Goal: Transaction & Acquisition: Purchase product/service

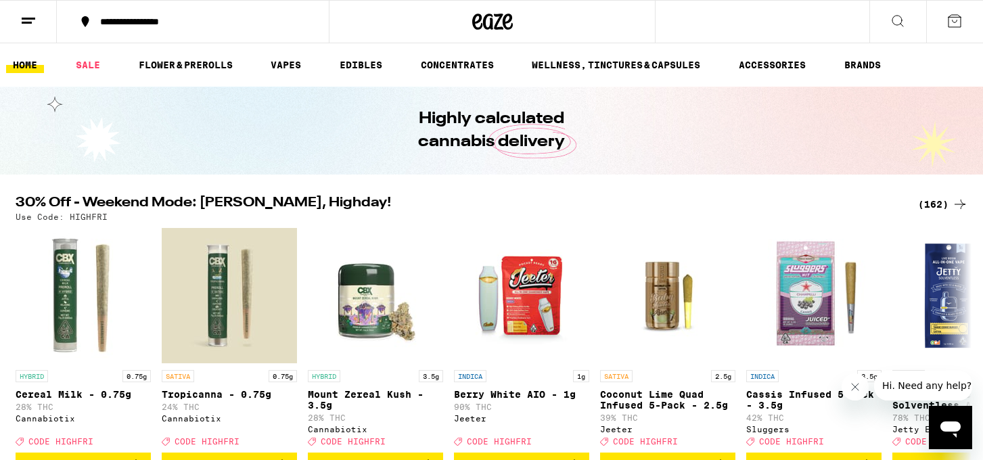
click at [937, 207] on div "(162)" at bounding box center [943, 204] width 50 height 16
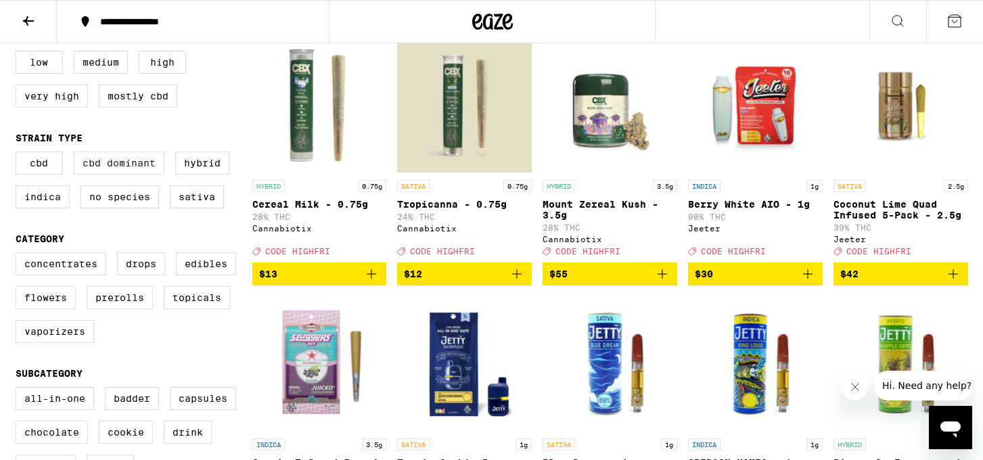
scroll to position [161, 0]
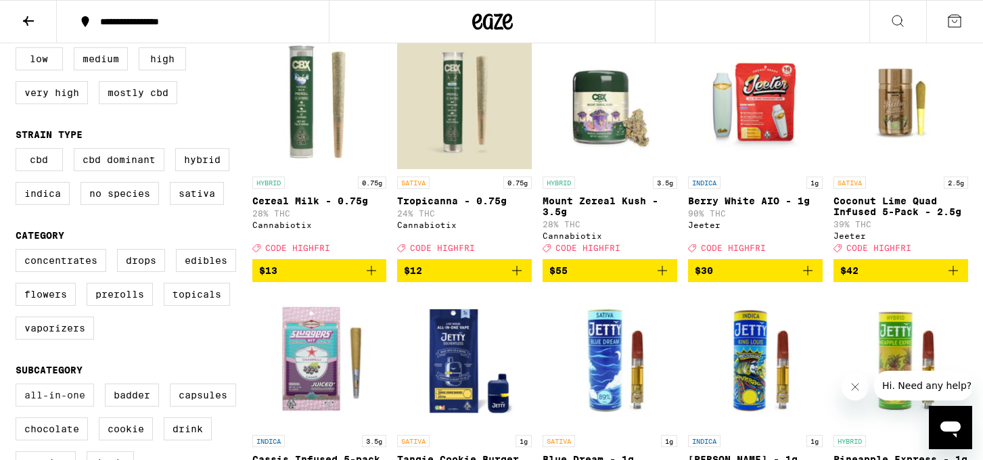
click at [53, 407] on label "All-In-One" at bounding box center [55, 395] width 79 height 23
click at [19, 386] on input "All-In-One" at bounding box center [18, 386] width 1 height 1
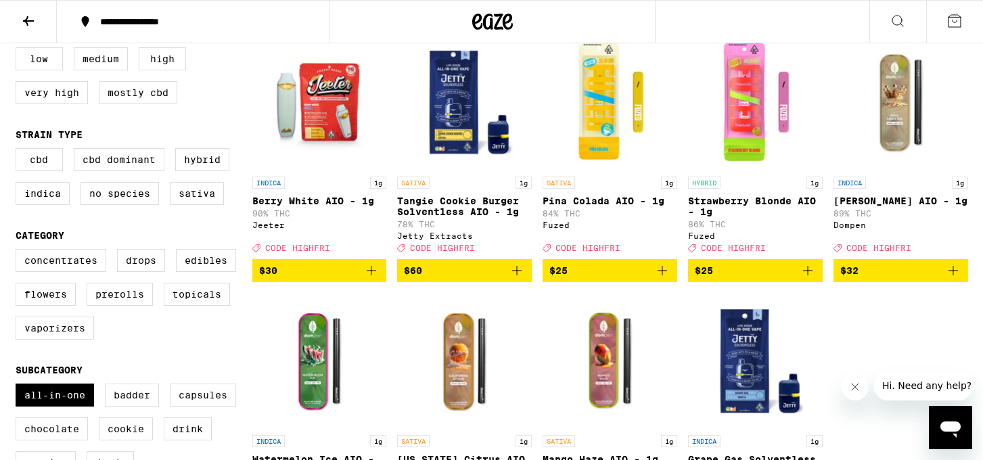
click at [372, 275] on icon "Add to bag" at bounding box center [371, 270] width 9 height 9
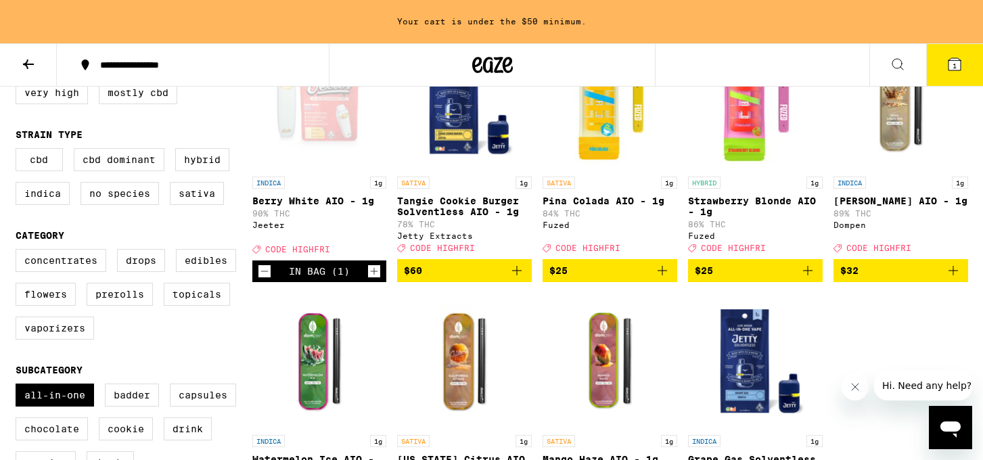
click at [660, 279] on icon "Add to bag" at bounding box center [662, 271] width 16 height 16
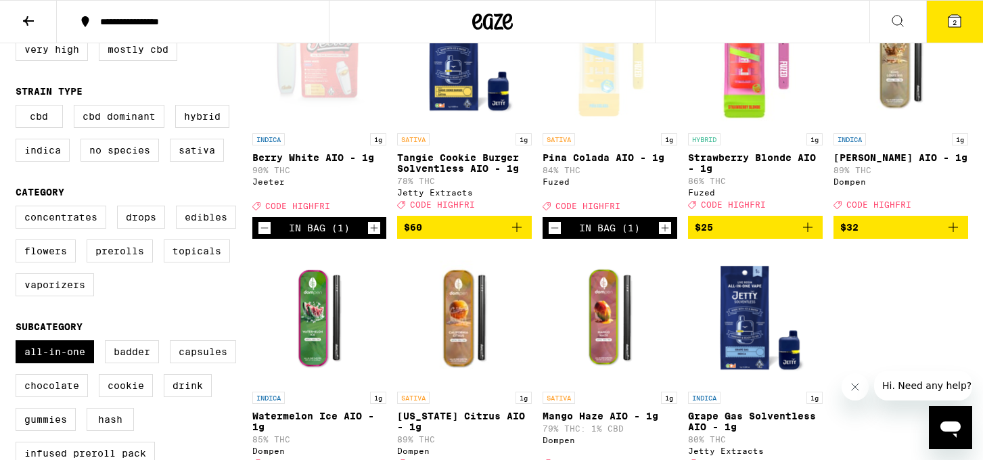
scroll to position [161, 0]
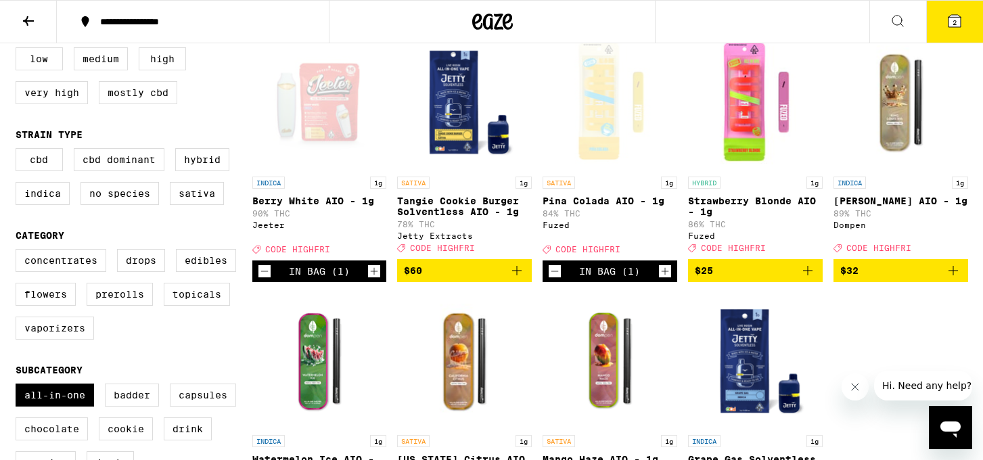
click at [805, 279] on icon "Add to bag" at bounding box center [808, 271] width 16 height 16
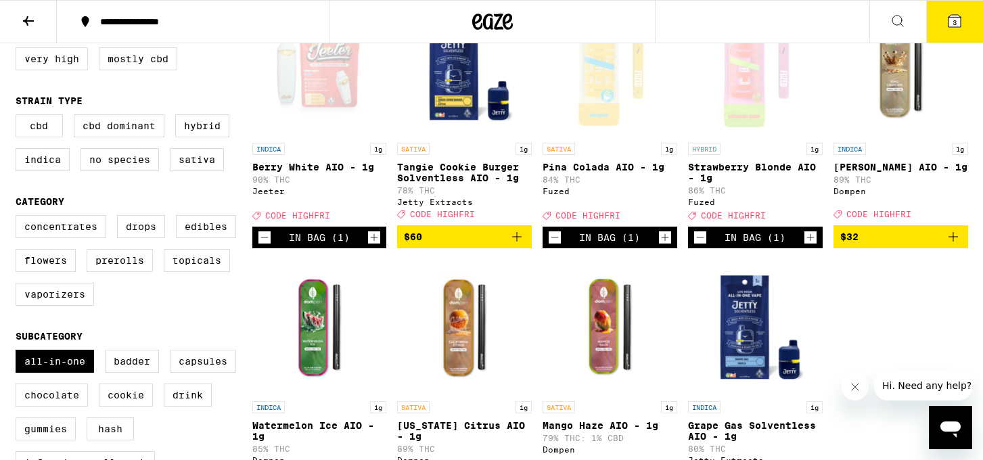
scroll to position [233, 0]
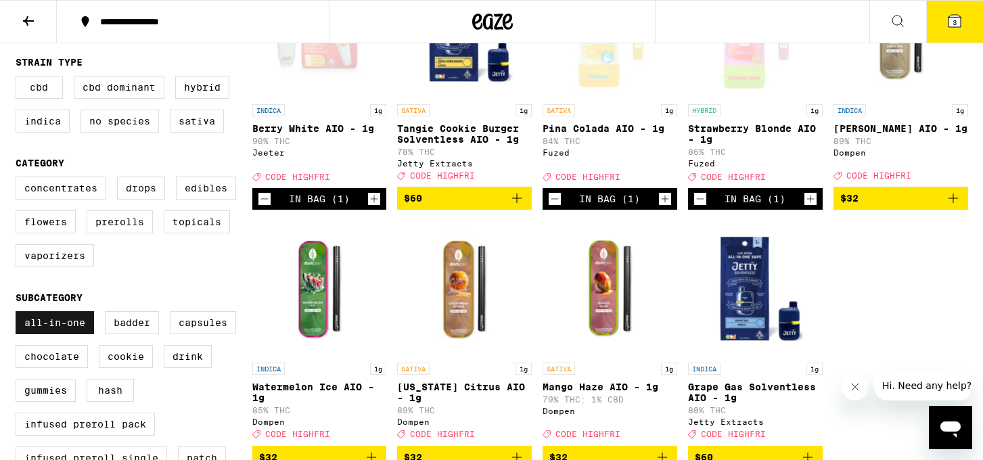
click at [66, 334] on label "All-In-One" at bounding box center [55, 322] width 79 height 23
click at [19, 314] on input "All-In-One" at bounding box center [18, 313] width 1 height 1
checkbox input "false"
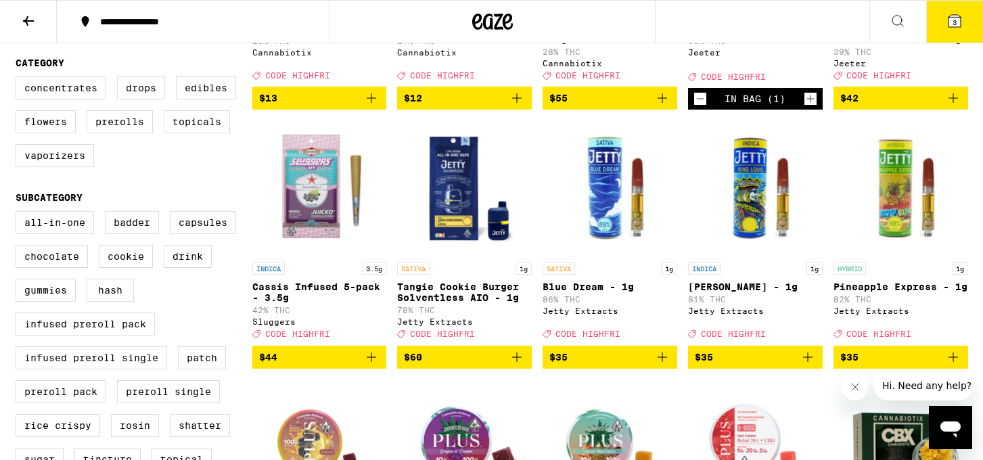
scroll to position [323, 0]
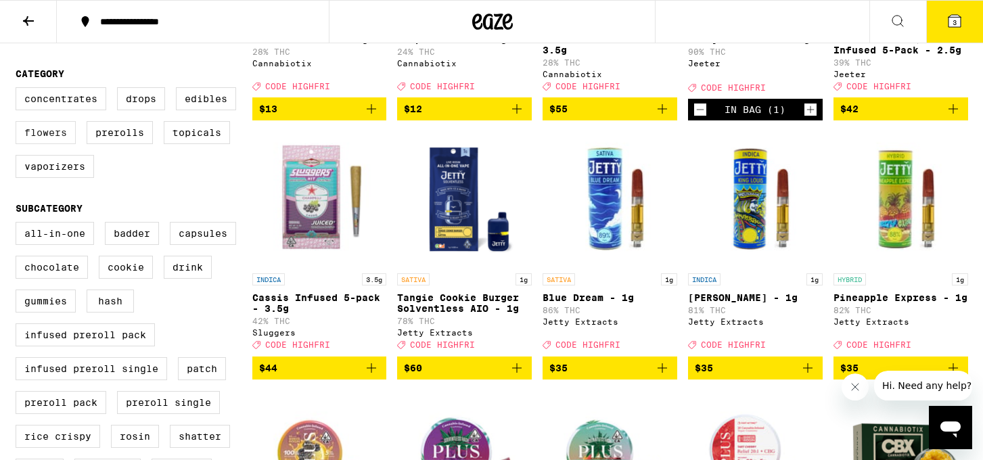
click at [46, 144] on label "Flowers" at bounding box center [46, 132] width 60 height 23
click at [19, 90] on input "Flowers" at bounding box center [18, 89] width 1 height 1
checkbox input "true"
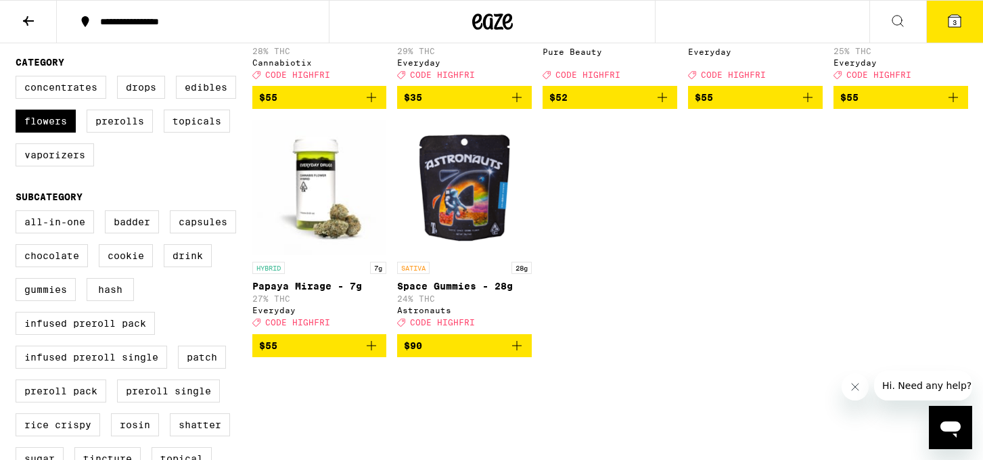
scroll to position [334, 0]
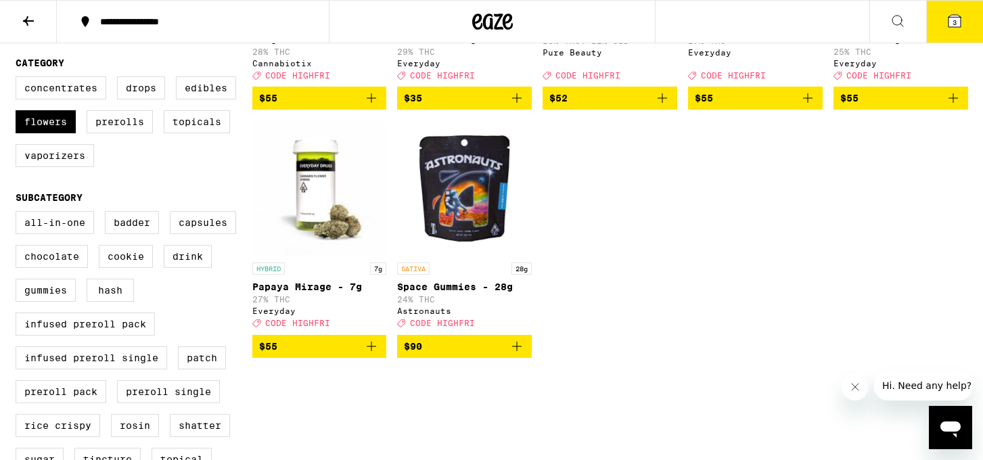
click at [516, 104] on icon "Add to bag" at bounding box center [517, 98] width 16 height 16
click at [948, 10] on button "4" at bounding box center [954, 22] width 57 height 42
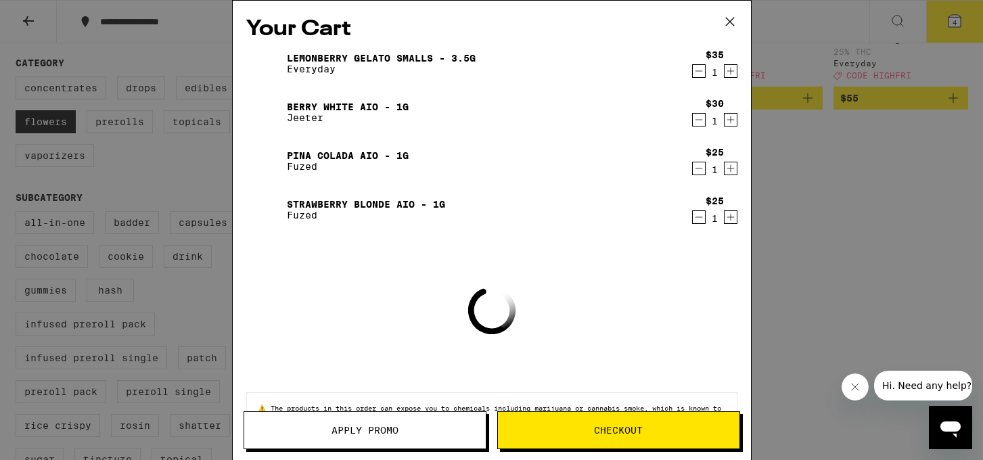
click at [342, 437] on button "Apply Promo" at bounding box center [365, 430] width 243 height 38
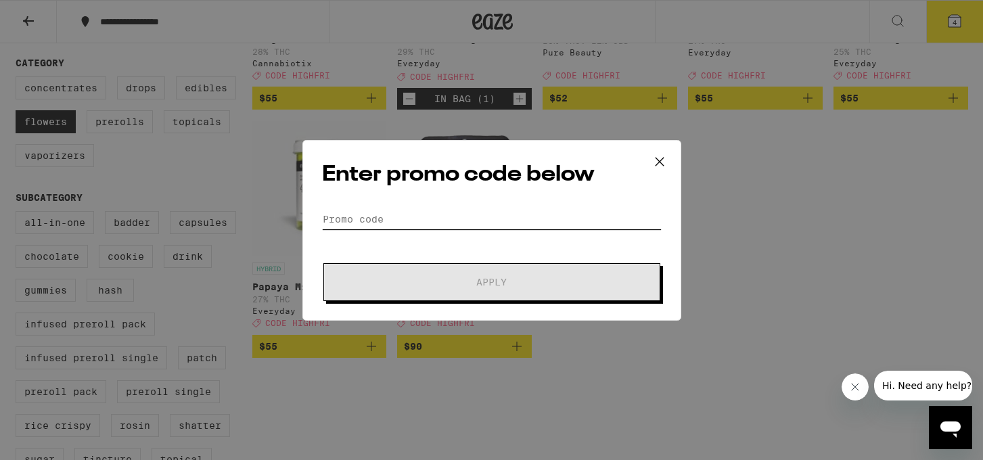
click at [565, 210] on input "Promo Code" at bounding box center [492, 219] width 340 height 20
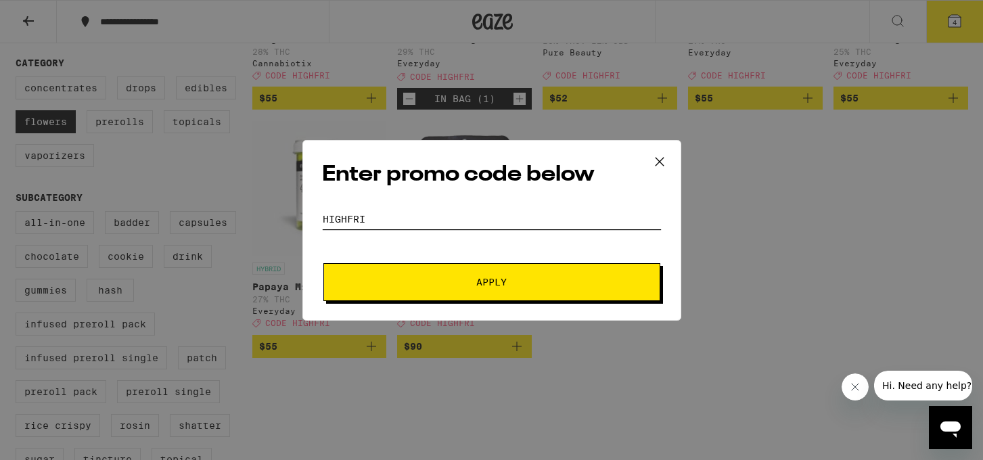
type input "HIGHFRI"
click at [650, 265] on button "Apply" at bounding box center [491, 282] width 337 height 38
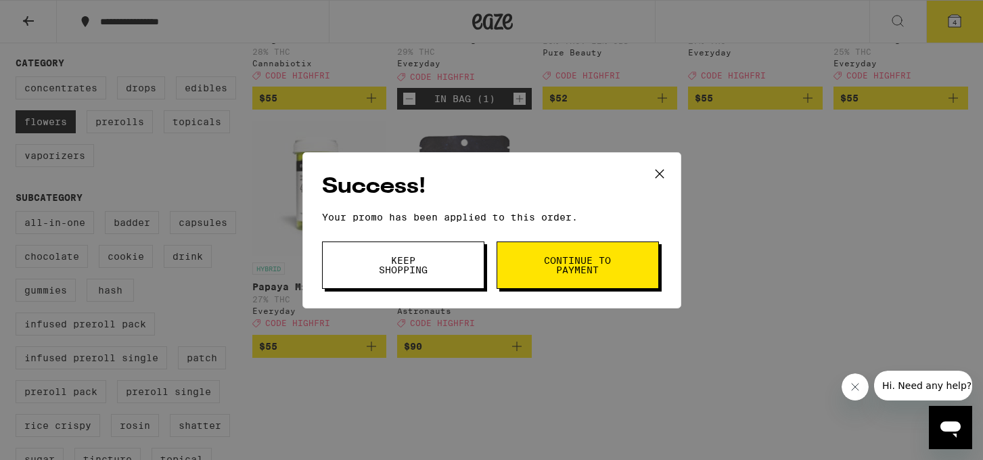
click at [650, 265] on button "Continue to payment" at bounding box center [578, 265] width 162 height 47
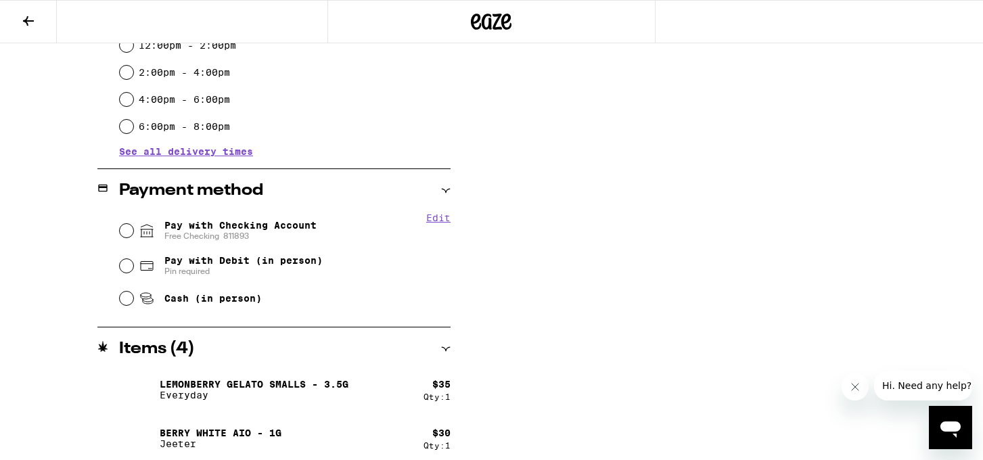
scroll to position [448, 0]
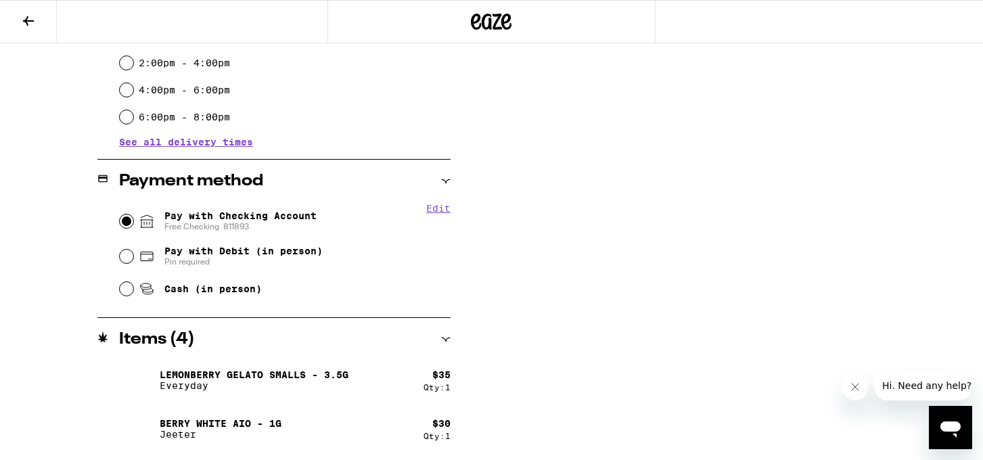
click at [127, 228] on input "Pay with Checking Account Free Checking 811893" at bounding box center [127, 222] width 14 height 14
radio input "true"
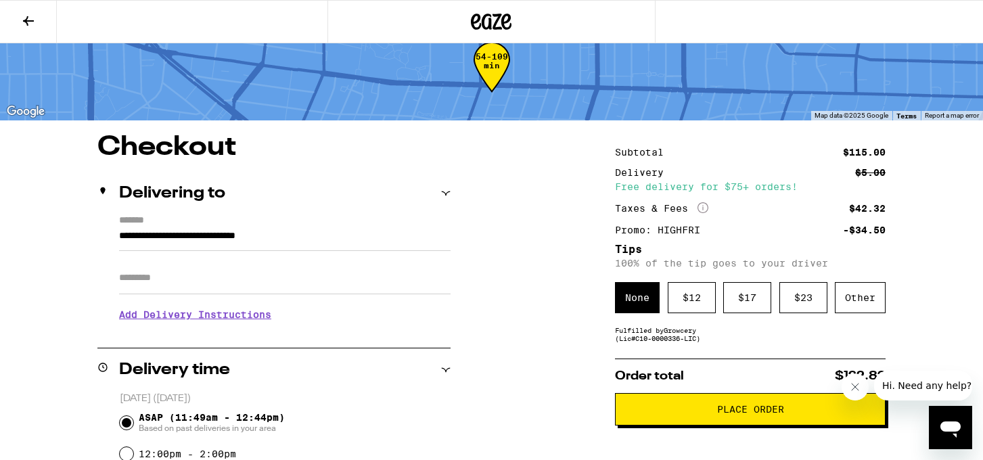
scroll to position [35, 0]
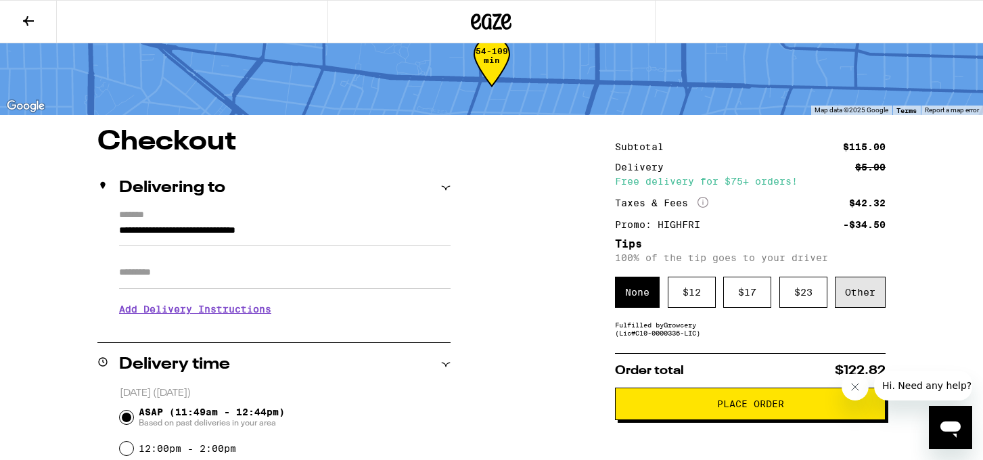
click at [862, 308] on div "Other" at bounding box center [860, 292] width 51 height 31
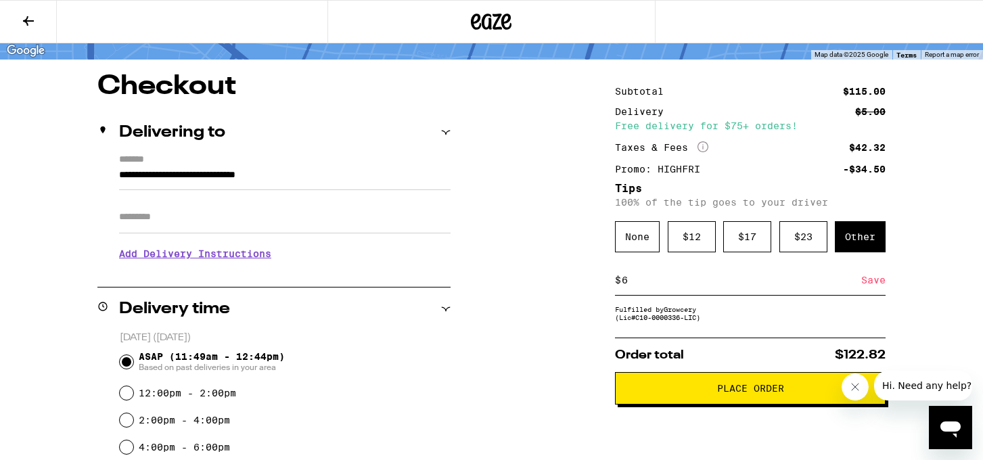
scroll to position [99, 0]
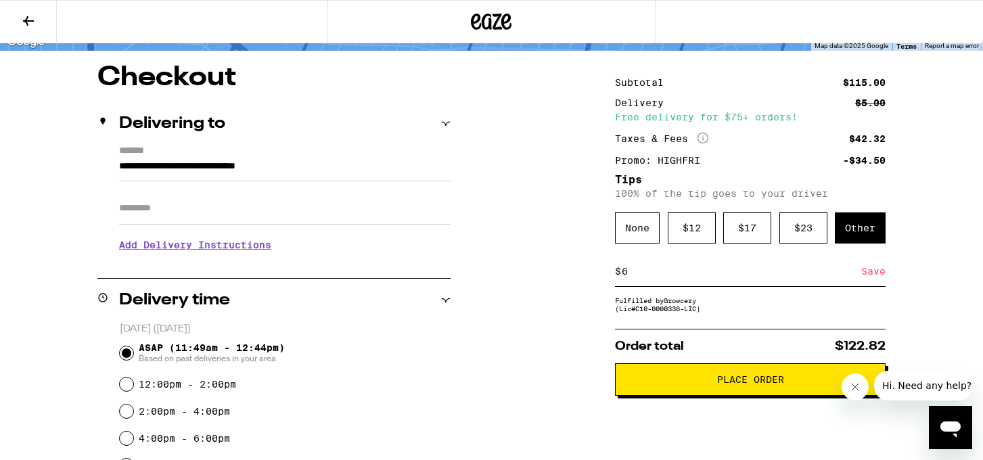
type input "6"
click at [656, 381] on button "Place Order" at bounding box center [750, 379] width 271 height 32
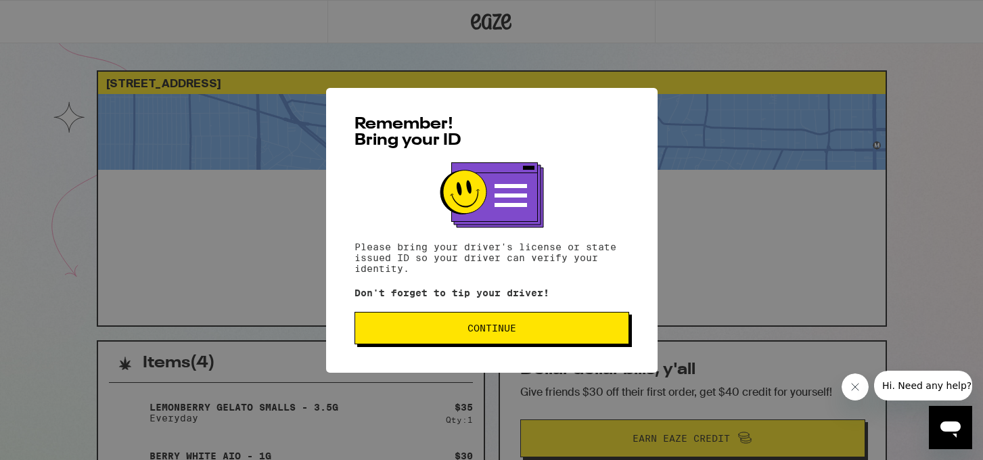
click at [561, 333] on span "Continue" at bounding box center [492, 327] width 252 height 9
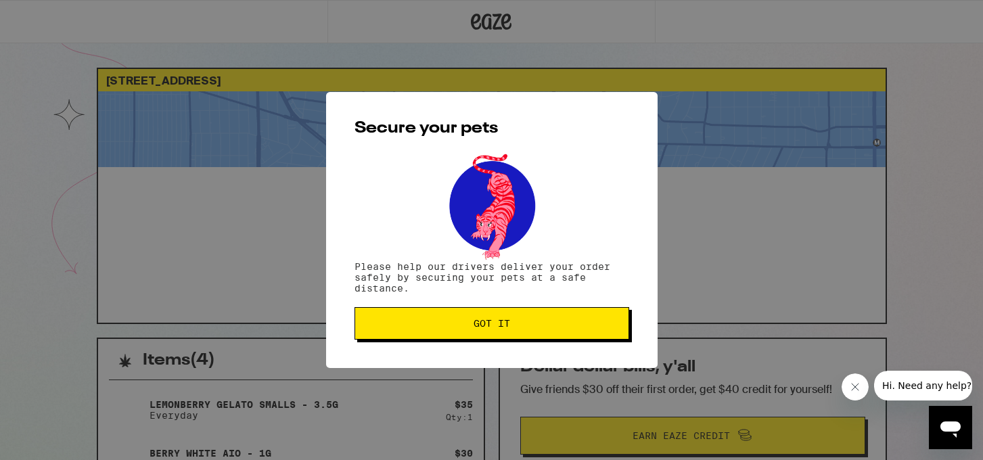
click at [561, 328] on span "Got it" at bounding box center [492, 323] width 252 height 9
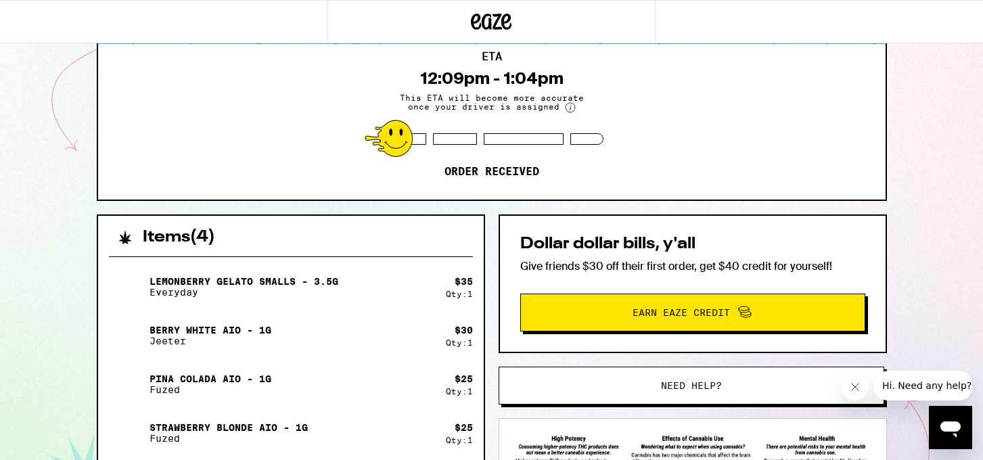
scroll to position [129, 0]
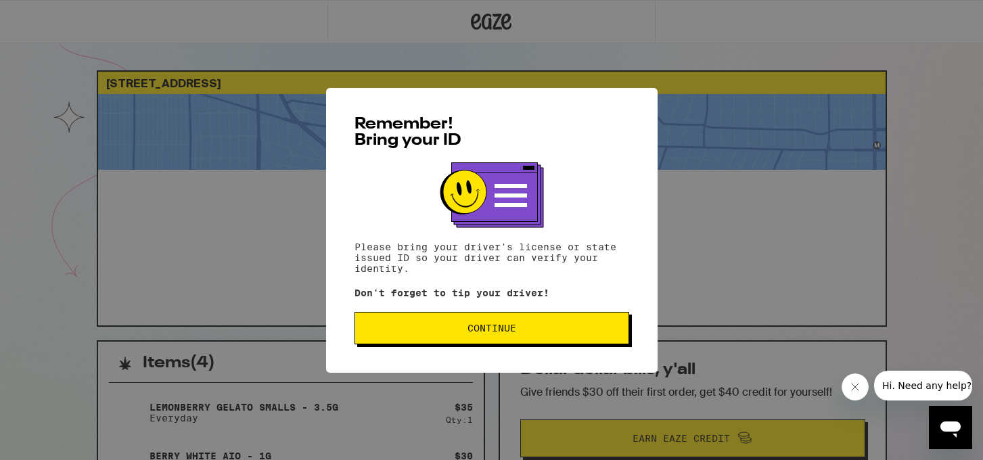
click at [533, 339] on button "Continue" at bounding box center [492, 328] width 275 height 32
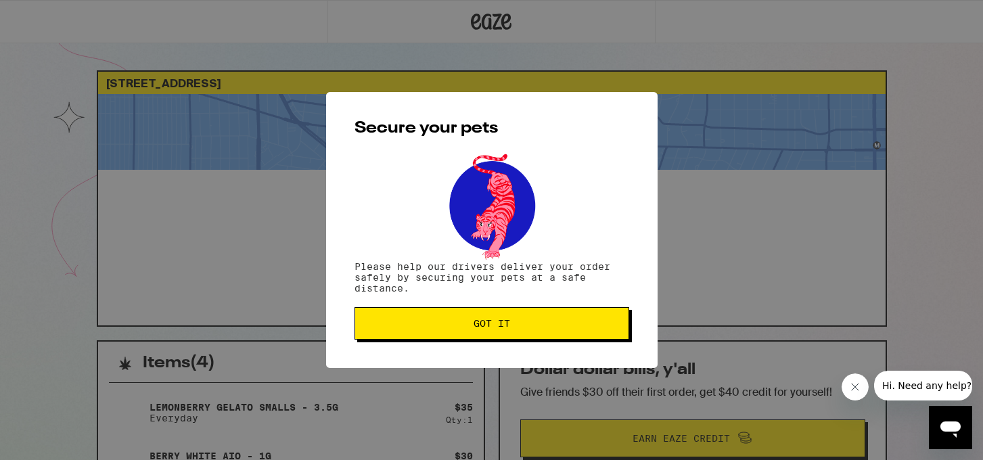
click at [521, 317] on button "Got it" at bounding box center [492, 323] width 275 height 32
